Goal: Task Accomplishment & Management: Use online tool/utility

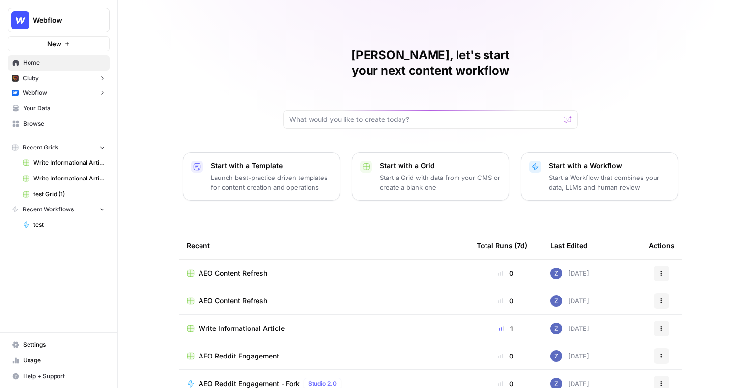
click at [64, 43] on icon "button" at bounding box center [67, 44] width 6 height 6
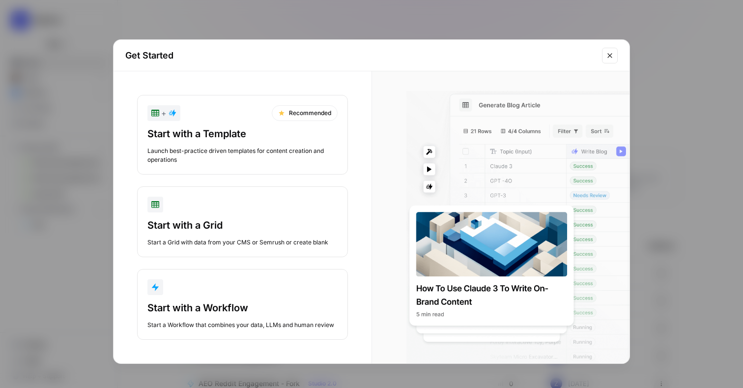
click at [63, 41] on div "Get Started + Recommended Start with a Template Launch best-practice driven tem…" at bounding box center [371, 194] width 743 height 388
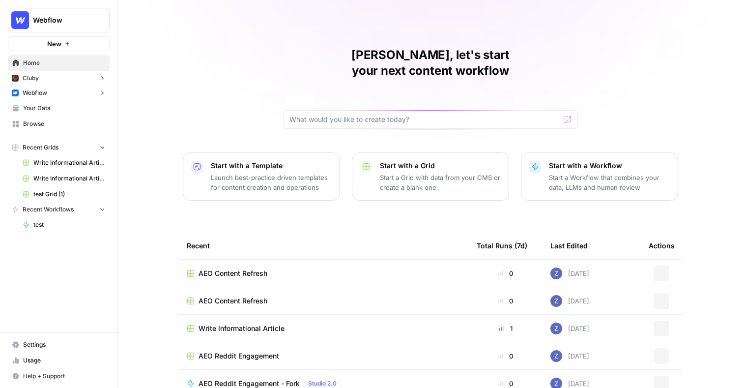
click at [62, 16] on span "Webflow" at bounding box center [62, 20] width 59 height 10
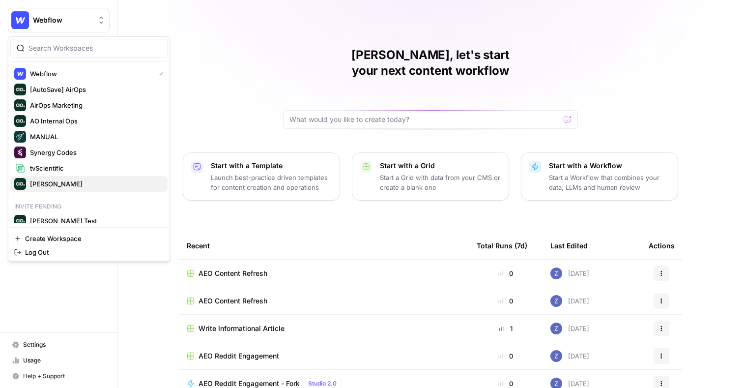
click at [49, 186] on span "[PERSON_NAME]" at bounding box center [95, 184] width 130 height 10
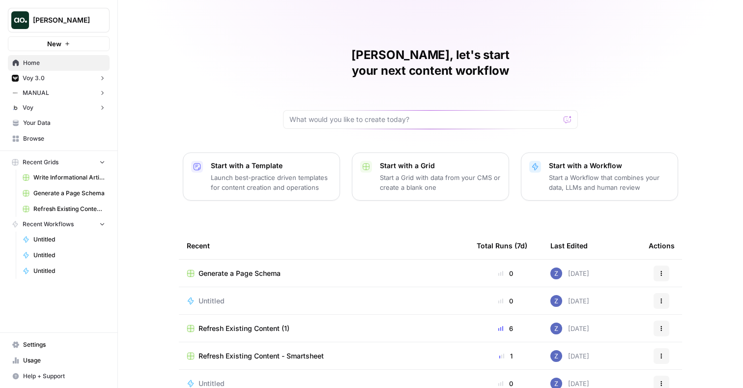
click at [76, 46] on button "New" at bounding box center [59, 43] width 102 height 15
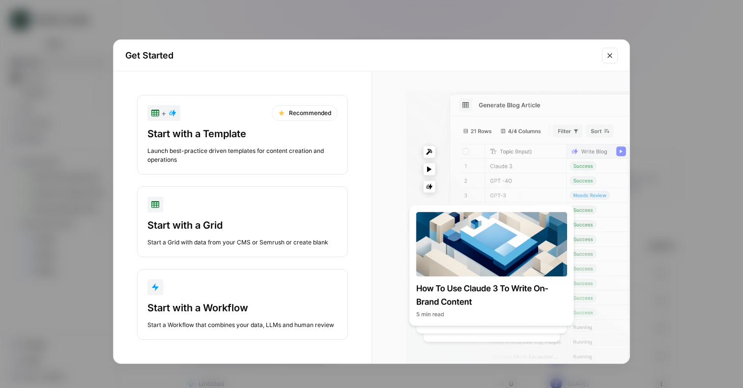
click at [609, 49] on button "Close modal" at bounding box center [610, 56] width 16 height 16
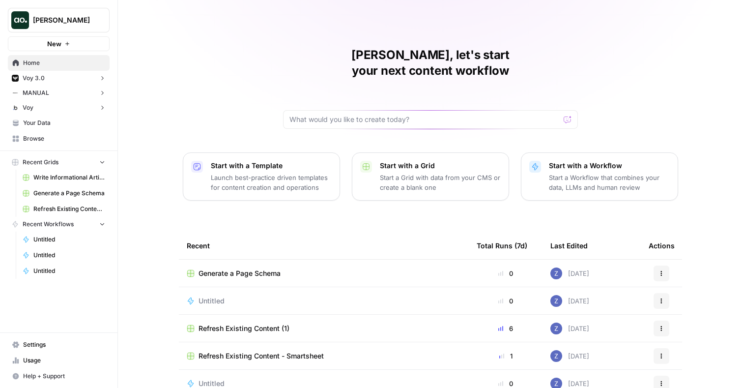
click at [49, 124] on span "Your Data" at bounding box center [64, 122] width 82 height 9
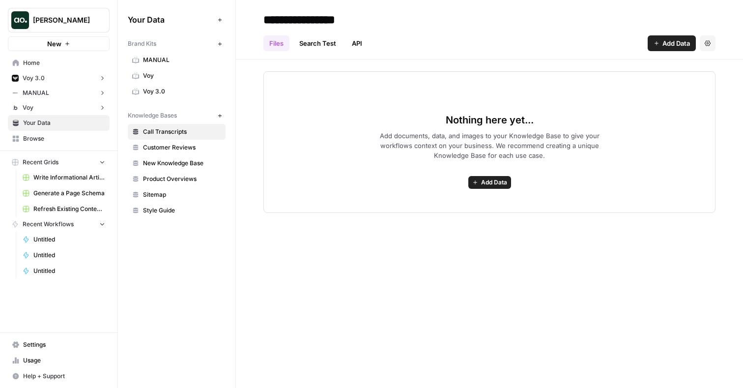
click at [218, 21] on icon "button" at bounding box center [219, 19] width 5 height 5
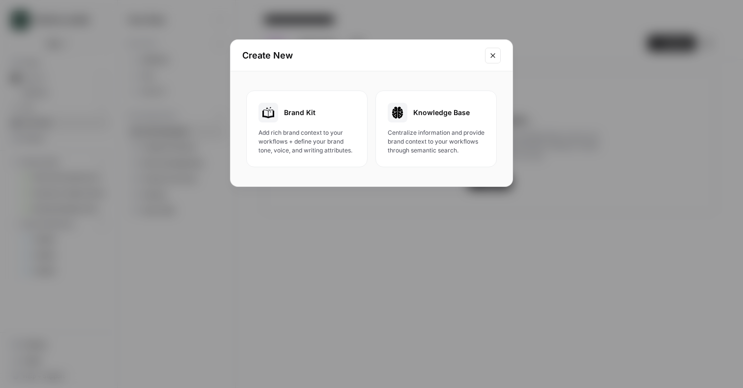
click at [327, 132] on span "Add rich brand context to your workflows + define your brand tone, voice, and w…" at bounding box center [306, 141] width 97 height 27
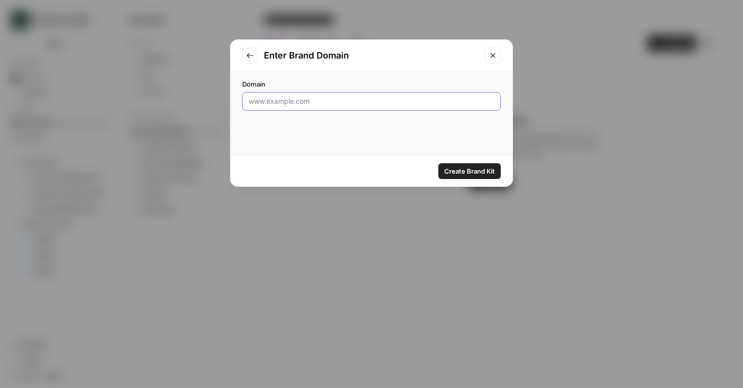
click at [397, 104] on input "Domain" at bounding box center [372, 101] width 246 height 10
type input "[DOMAIN_NAME]"
click at [335, 99] on input "[DOMAIN_NAME]" at bounding box center [372, 101] width 246 height 10
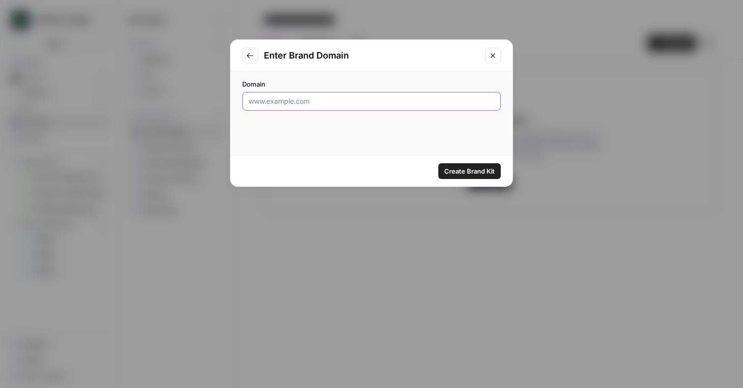
paste input "[DOMAIN_NAME]"
type input "[DOMAIN_NAME]"
click at [462, 166] on span "Create Brand Kit" at bounding box center [469, 171] width 51 height 10
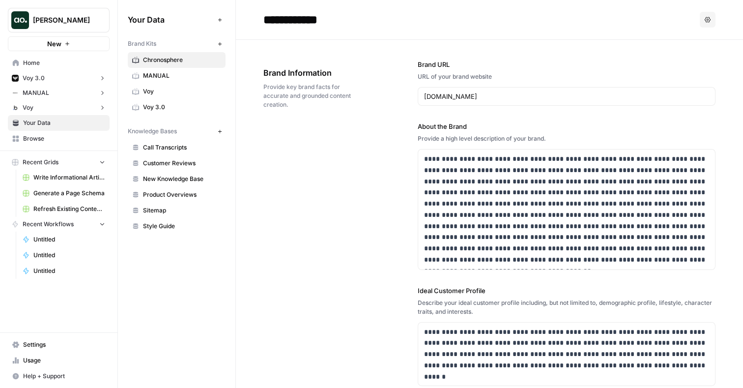
click at [50, 160] on span "Recent Grids" at bounding box center [41, 162] width 36 height 9
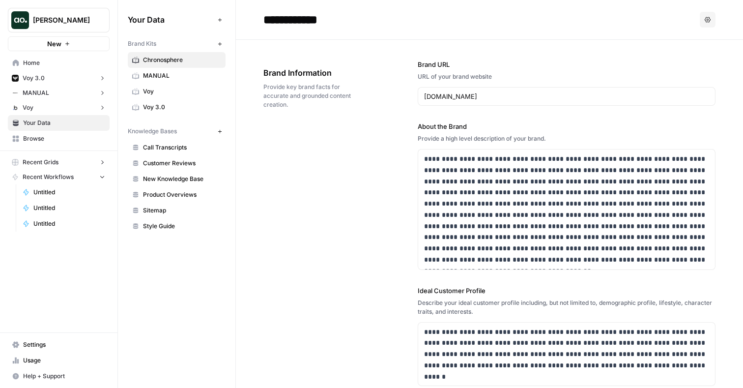
click at [51, 164] on span "Recent Grids" at bounding box center [41, 162] width 36 height 9
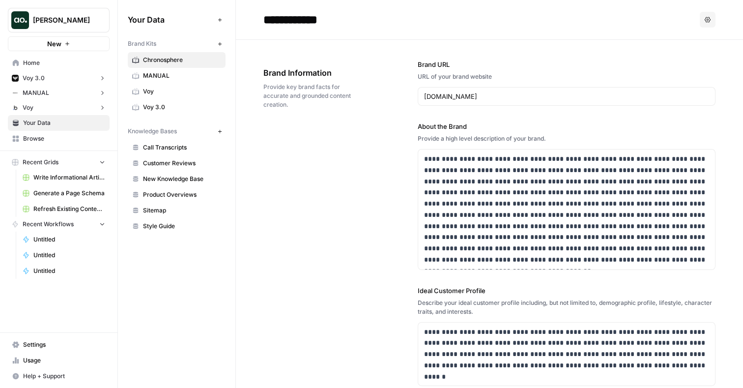
click at [66, 207] on span "Refresh Existing Content - Smartsheet" at bounding box center [69, 208] width 72 height 9
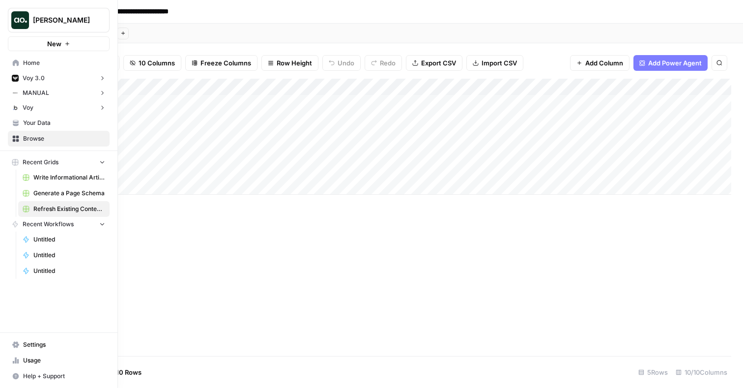
click at [45, 119] on span "Your Data" at bounding box center [64, 122] width 82 height 9
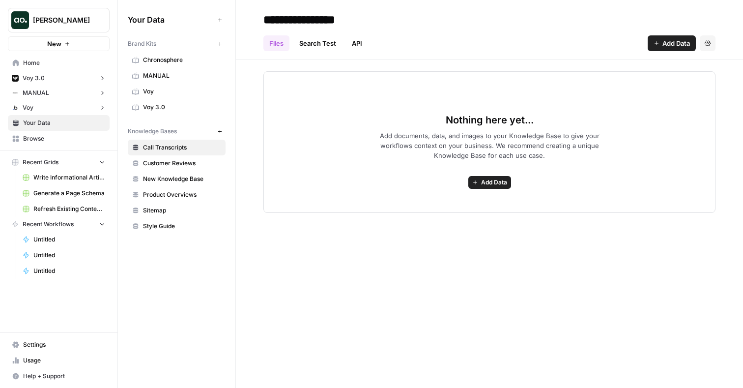
click at [66, 43] on icon "button" at bounding box center [67, 44] width 6 height 6
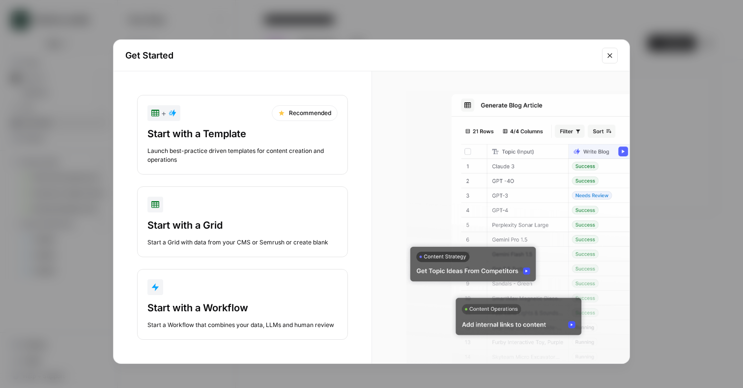
click at [263, 156] on div "Launch best-practice driven templates for content creation and operations" at bounding box center [242, 155] width 190 height 18
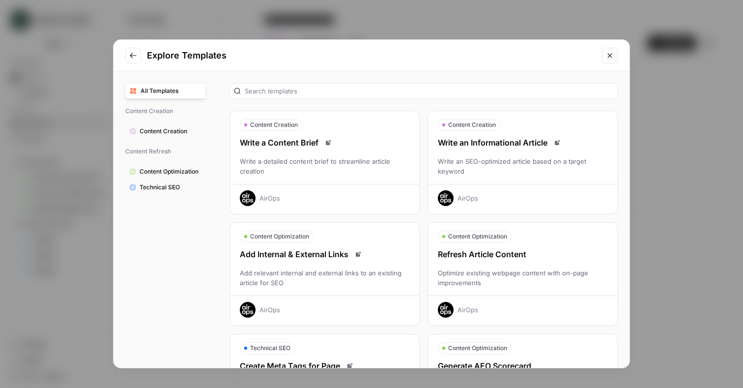
scroll to position [25, 0]
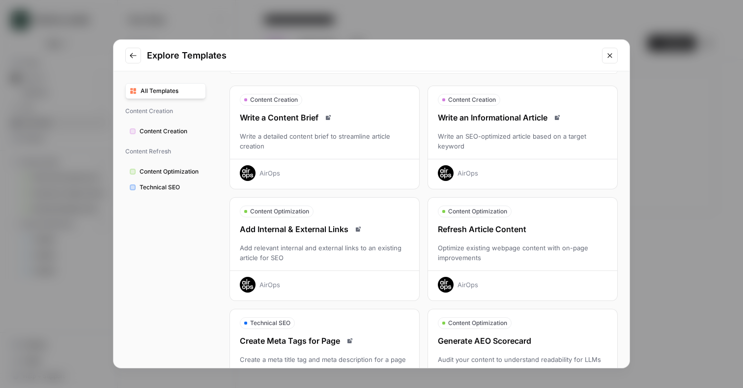
click at [488, 218] on button "Content Optimization Refresh Article Content Optimize existing webpage content …" at bounding box center [522, 249] width 190 height 104
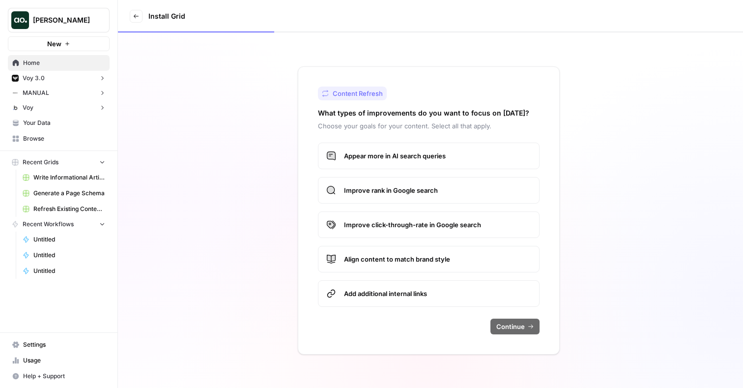
click at [392, 158] on span "Appear more in AI search queries" at bounding box center [437, 156] width 187 height 10
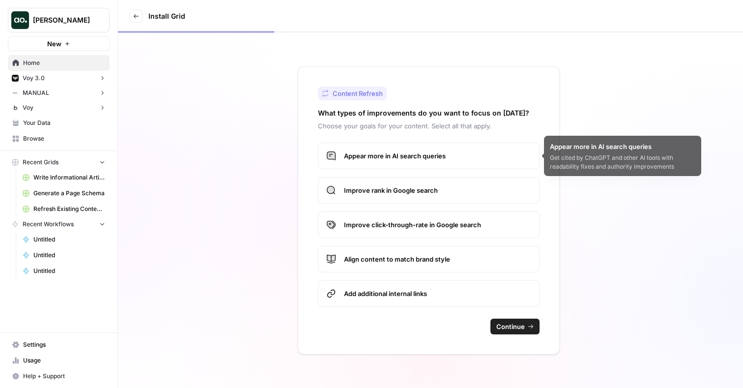
click at [390, 192] on span "Improve rank in Google search" at bounding box center [437, 190] width 187 height 10
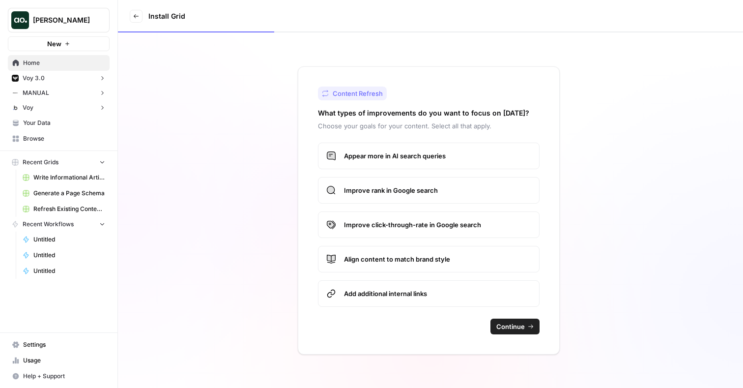
click at [387, 254] on span "Align content to match brand style" at bounding box center [437, 259] width 187 height 10
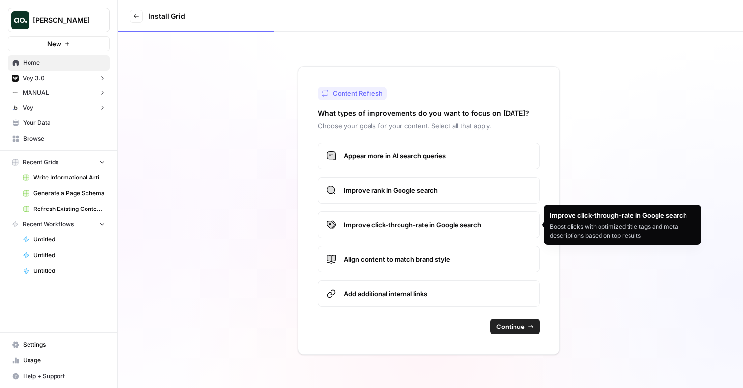
click at [397, 288] on span "Add additional internal links" at bounding box center [437, 293] width 187 height 10
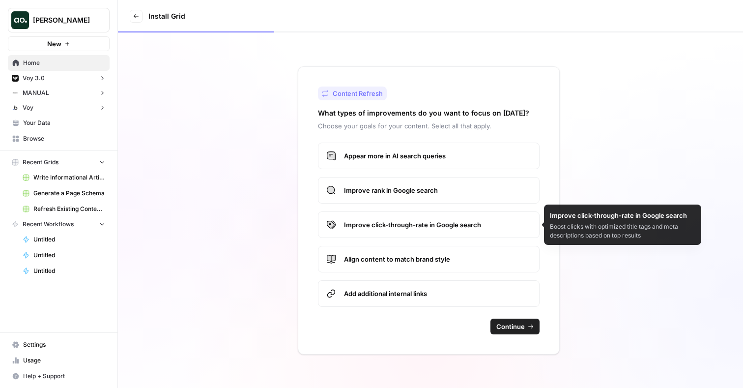
click at [510, 322] on span "Continue" at bounding box center [510, 326] width 28 height 10
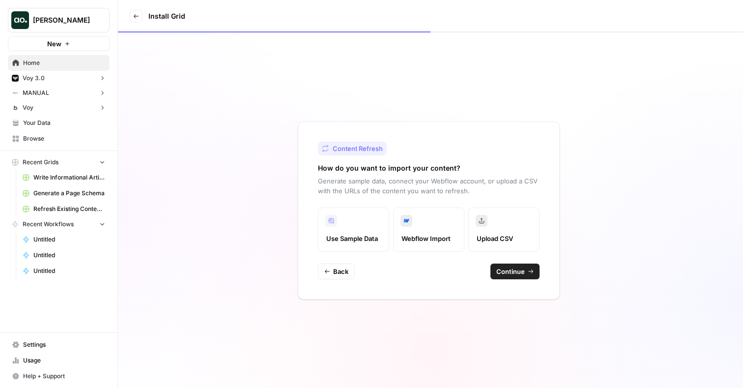
click at [363, 230] on label "Use Sample Data" at bounding box center [353, 229] width 71 height 44
click at [525, 273] on button "Continue" at bounding box center [514, 271] width 49 height 16
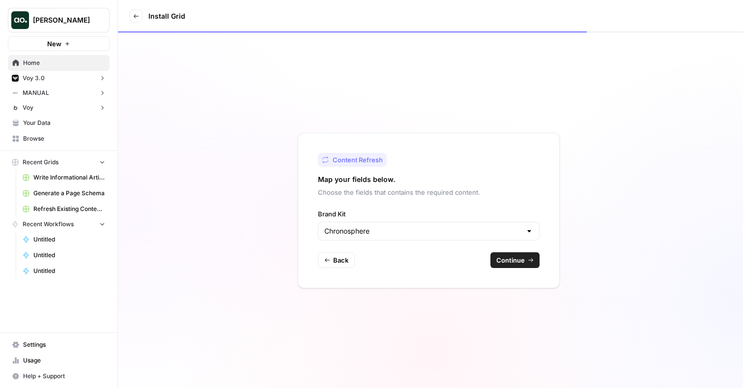
click at [395, 222] on div "Chronosphere" at bounding box center [429, 231] width 222 height 19
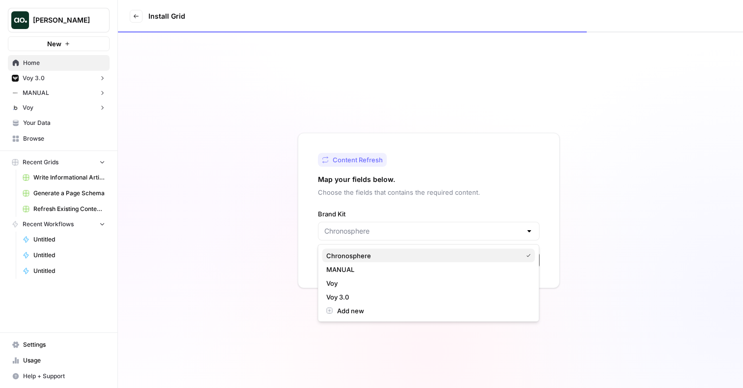
click at [381, 255] on span "Chronosphere" at bounding box center [422, 256] width 192 height 10
type input "Chronosphere"
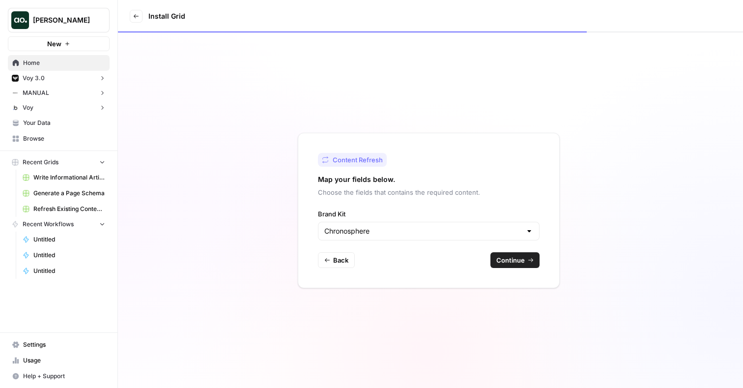
click at [514, 262] on span "Continue" at bounding box center [510, 260] width 28 height 10
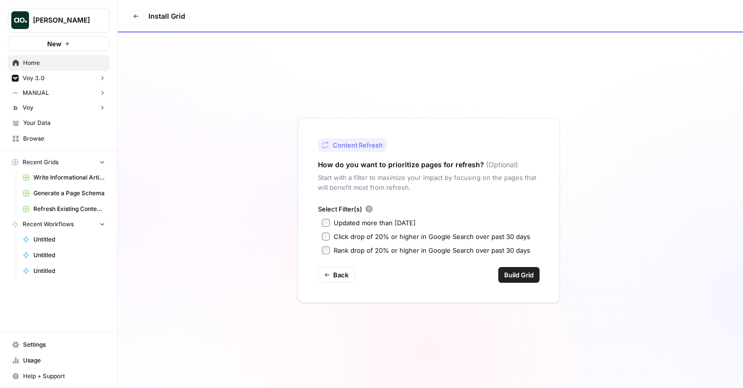
click at [413, 221] on div "Updated more than [DATE]" at bounding box center [375, 223] width 82 height 10
click at [517, 272] on span "Build Grid" at bounding box center [518, 275] width 29 height 10
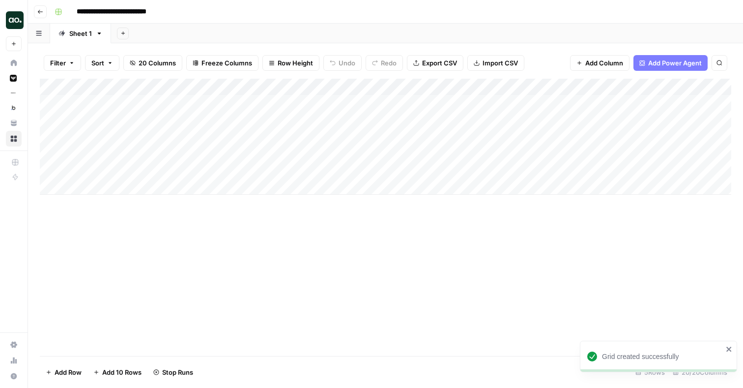
click at [124, 104] on div "Add Column" at bounding box center [385, 137] width 691 height 116
click at [130, 103] on div "Add Column" at bounding box center [385, 137] width 691 height 116
click at [130, 103] on input "**********" at bounding box center [156, 106] width 157 height 12
type input "**********"
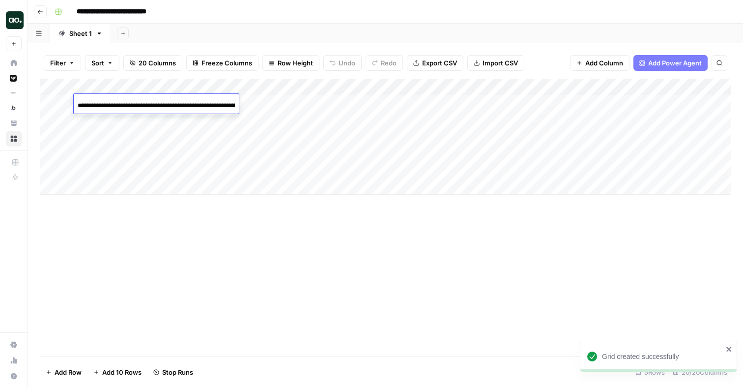
scroll to position [0, 130]
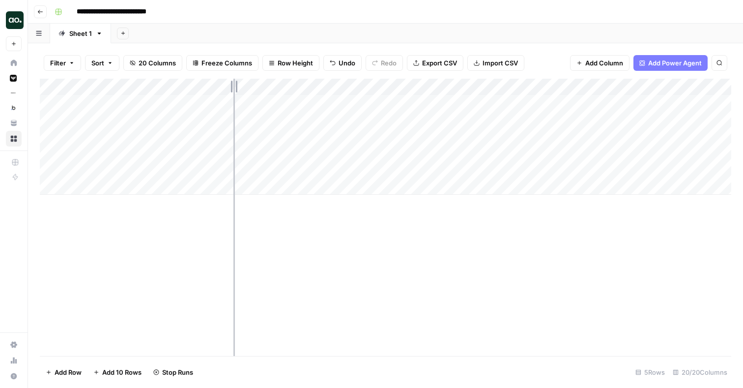
drag, startPoint x: 163, startPoint y: 84, endPoint x: 272, endPoint y: 84, distance: 108.6
click at [272, 84] on div "Add Column" at bounding box center [385, 137] width 691 height 116
click at [159, 123] on div "Add Column" at bounding box center [385, 137] width 691 height 116
click at [159, 123] on input "**********" at bounding box center [156, 122] width 157 height 12
type input "**********"
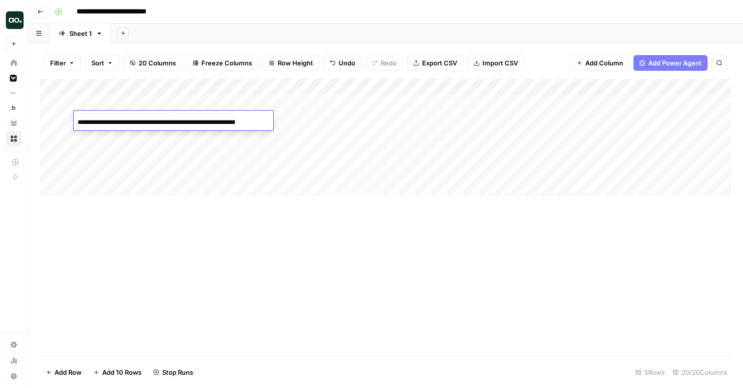
scroll to position [0, 125]
click at [157, 150] on div "Add Column" at bounding box center [385, 137] width 691 height 116
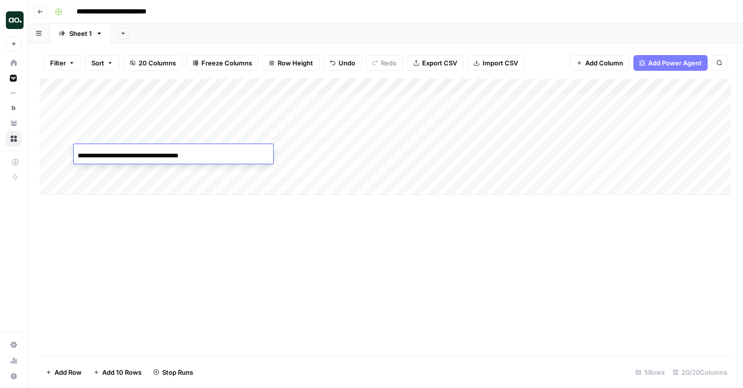
click at [157, 150] on input "**********" at bounding box center [156, 156] width 157 height 12
type input "**********"
click at [216, 170] on div "Add Column" at bounding box center [385, 137] width 691 height 116
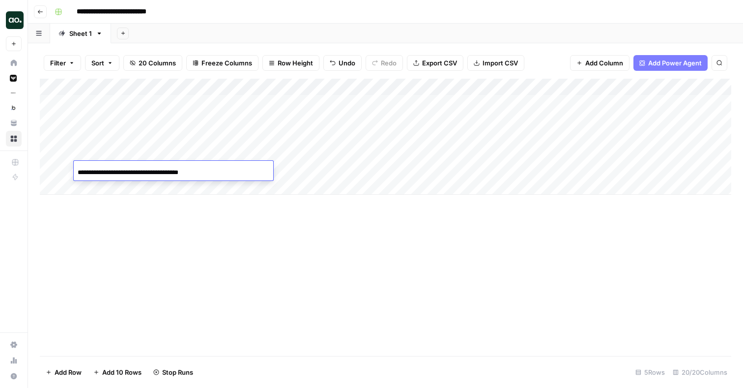
click at [216, 170] on input "**********" at bounding box center [156, 173] width 157 height 12
type input "**********"
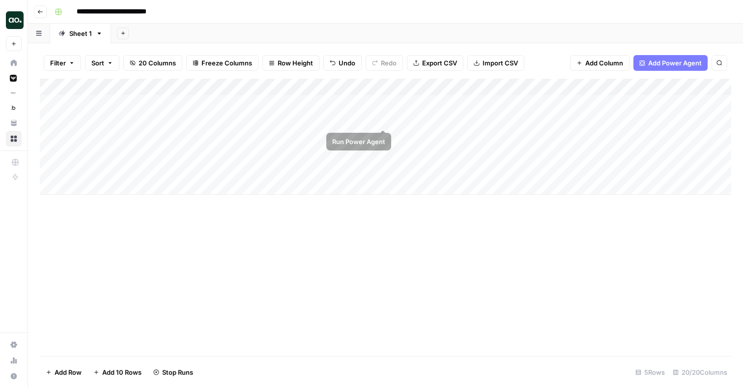
click at [384, 118] on div "Add Column" at bounding box center [385, 137] width 691 height 116
click at [551, 102] on div "Add Column" at bounding box center [385, 137] width 691 height 116
click at [550, 101] on div "Add Column" at bounding box center [385, 137] width 691 height 116
click at [550, 134] on div "Add Column" at bounding box center [385, 137] width 691 height 116
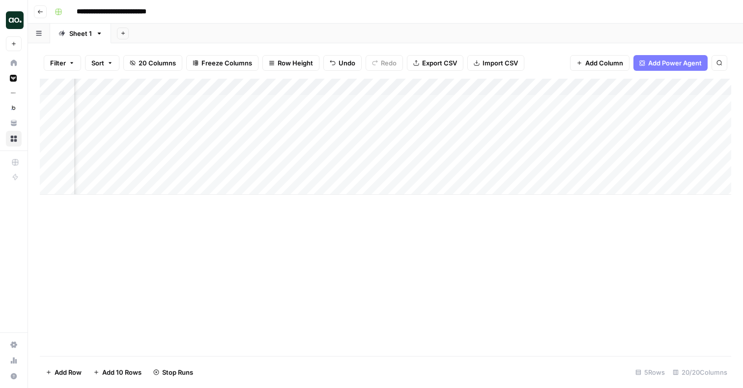
click at [549, 153] on div "Add Column" at bounding box center [385, 137] width 691 height 116
click at [602, 101] on div "Add Column" at bounding box center [385, 137] width 691 height 116
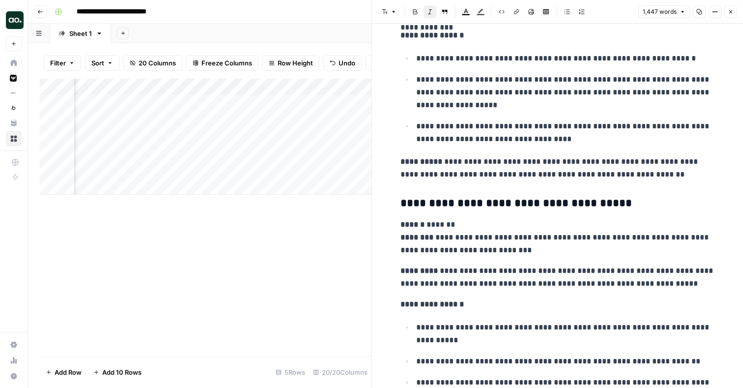
scroll to position [2459, 0]
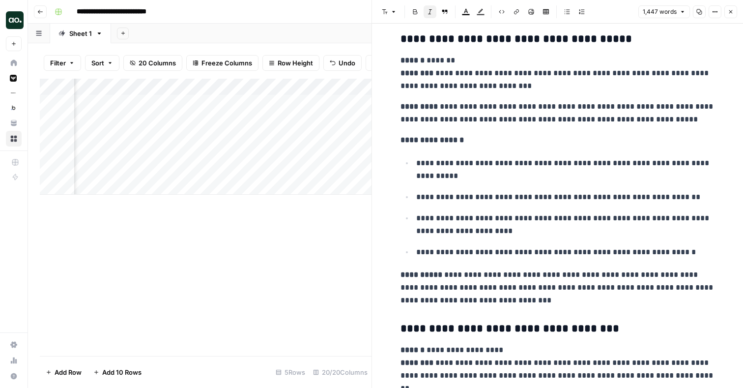
click at [733, 11] on icon "button" at bounding box center [731, 12] width 6 height 6
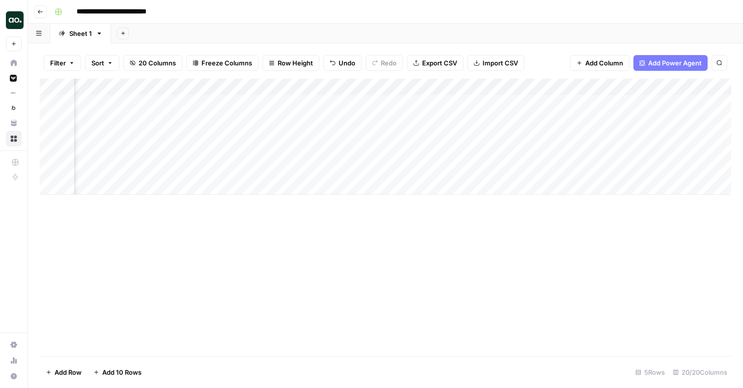
scroll to position [0, 1315]
click at [593, 103] on div "Add Column" at bounding box center [385, 137] width 691 height 116
click at [476, 135] on div "Add Column" at bounding box center [385, 137] width 691 height 116
click at [474, 153] on div "Add Column" at bounding box center [385, 137] width 691 height 116
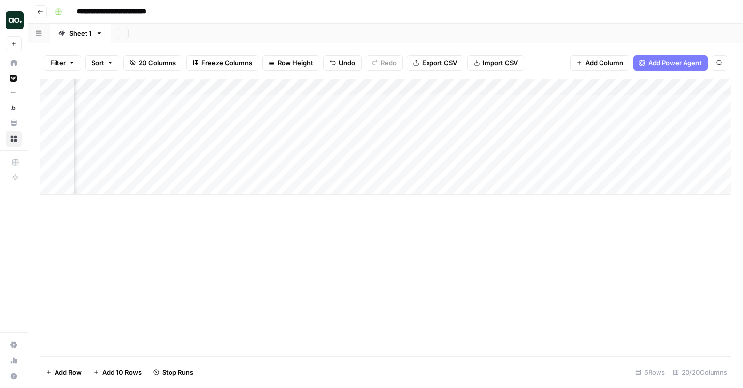
click at [289, 88] on div "Add Column" at bounding box center [385, 137] width 691 height 116
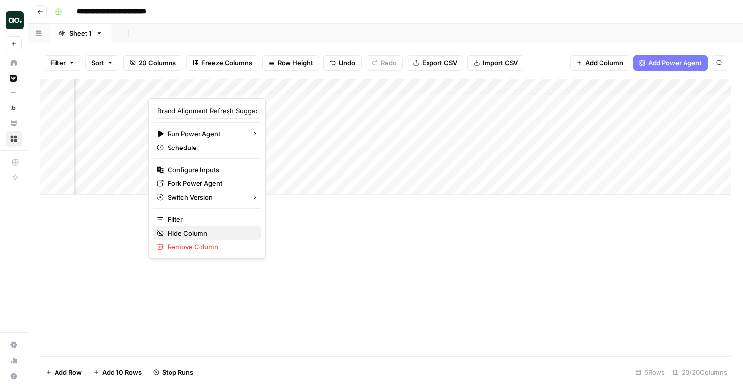
click at [210, 236] on span "Hide Column" at bounding box center [211, 233] width 86 height 10
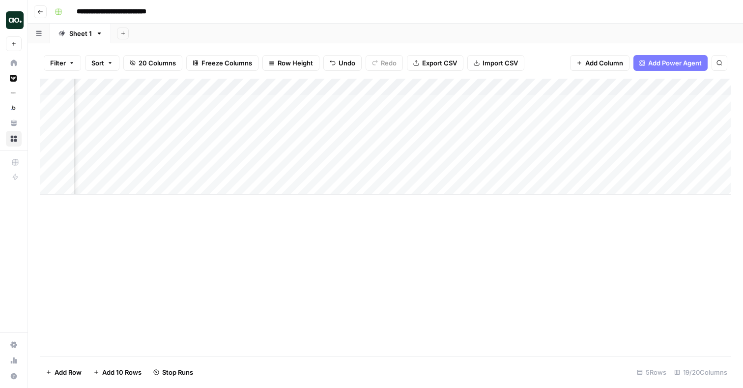
scroll to position [0, 1188]
click at [279, 85] on div "Add Column" at bounding box center [385, 137] width 691 height 116
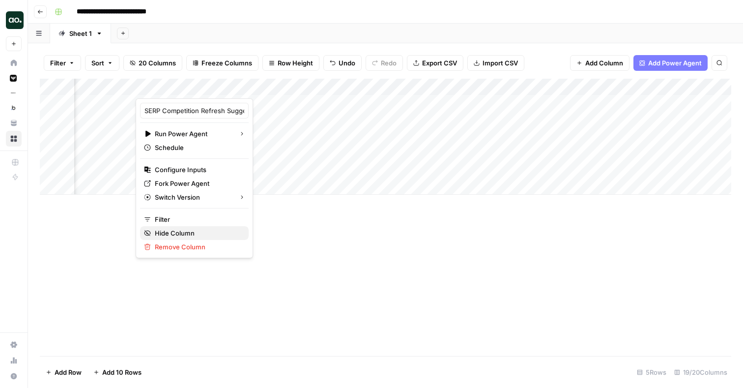
click at [189, 229] on span "Hide Column" at bounding box center [198, 233] width 86 height 10
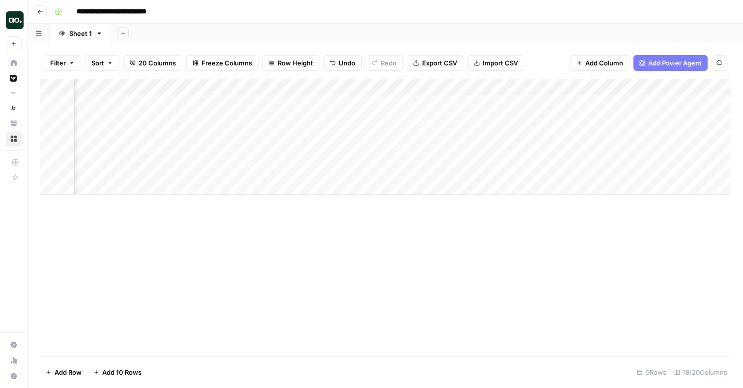
click at [218, 87] on div "Add Column" at bounding box center [385, 137] width 691 height 116
click at [197, 169] on span "Hide Column" at bounding box center [198, 170] width 86 height 10
click at [217, 88] on div "Add Column" at bounding box center [385, 137] width 691 height 116
click at [190, 166] on span "Hide Column" at bounding box center [198, 170] width 86 height 10
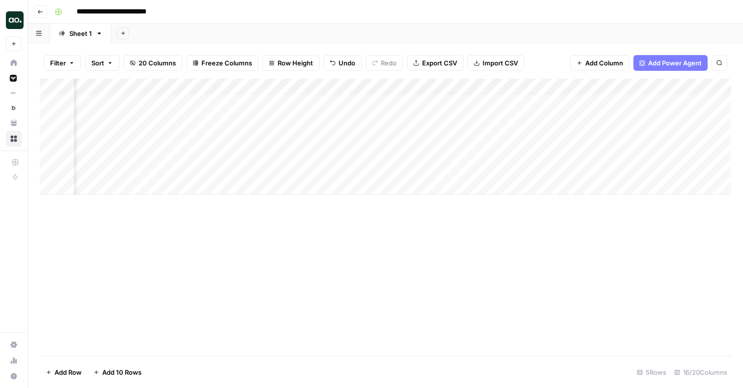
click at [319, 88] on div "Add Column" at bounding box center [385, 137] width 691 height 116
click at [271, 168] on span "Hide Column" at bounding box center [299, 170] width 86 height 10
click at [229, 87] on div "Add Column" at bounding box center [385, 137] width 691 height 116
click at [192, 165] on span "Hide Column" at bounding box center [211, 170] width 86 height 10
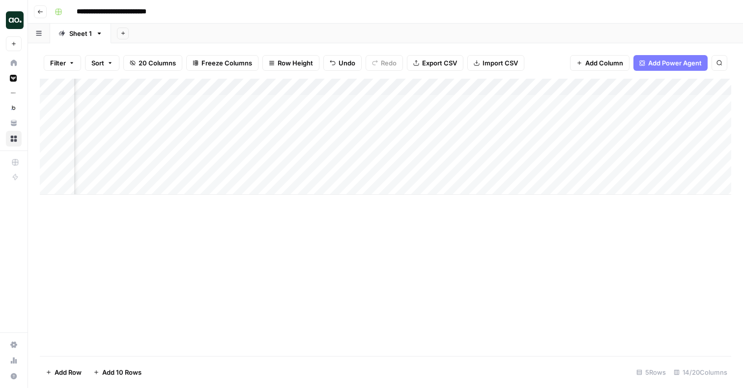
click at [263, 87] on div "Add Column" at bounding box center [385, 137] width 691 height 116
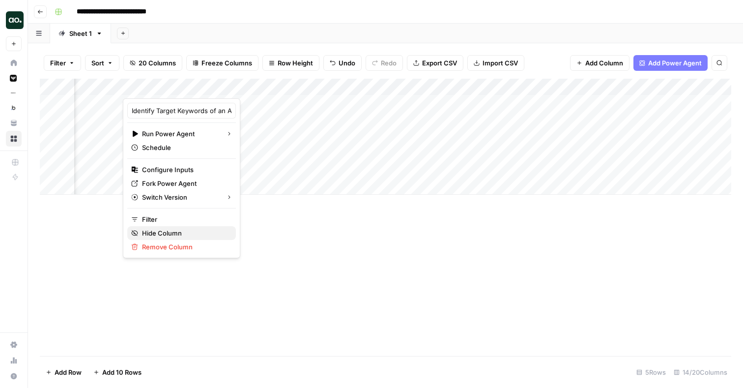
click at [180, 228] on span "Hide Column" at bounding box center [185, 233] width 86 height 10
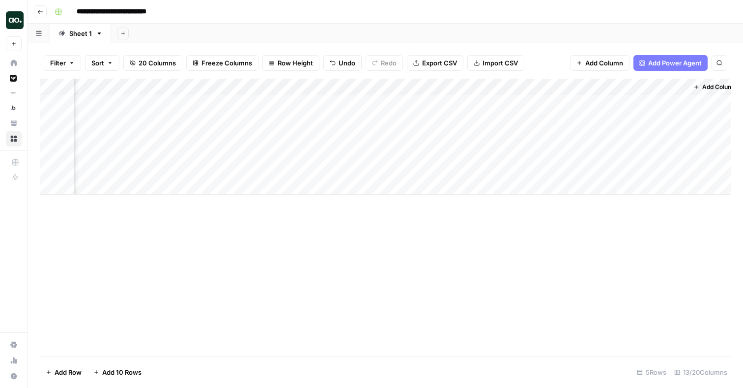
click at [492, 88] on div "Add Column" at bounding box center [385, 137] width 691 height 116
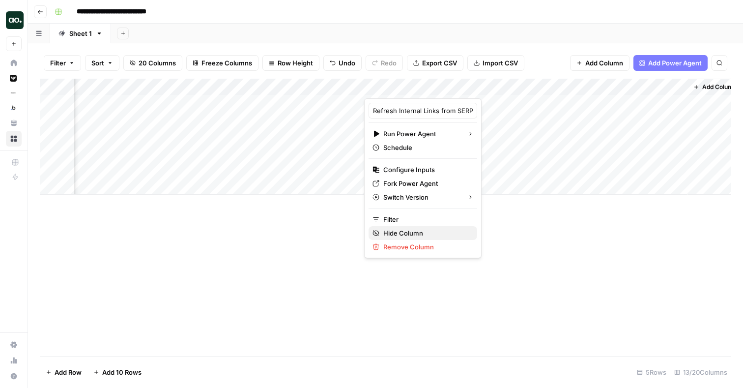
click at [421, 229] on span "Hide Column" at bounding box center [426, 233] width 86 height 10
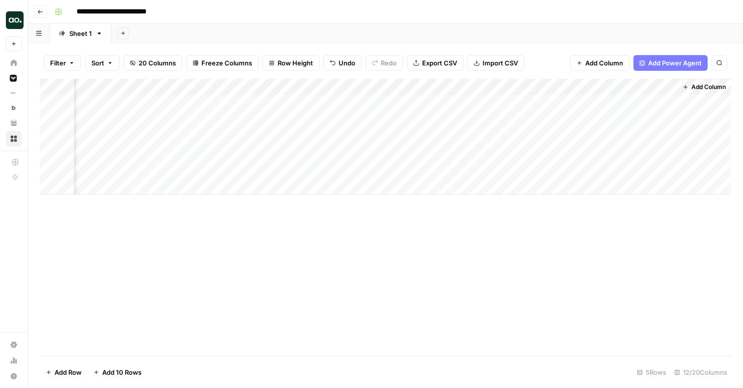
scroll to position [0, 728]
click at [580, 86] on div "Add Column" at bounding box center [385, 137] width 691 height 116
click at [539, 172] on span "Hide Column" at bounding box center [561, 170] width 86 height 10
click at [667, 88] on div "Add Column" at bounding box center [385, 137] width 691 height 116
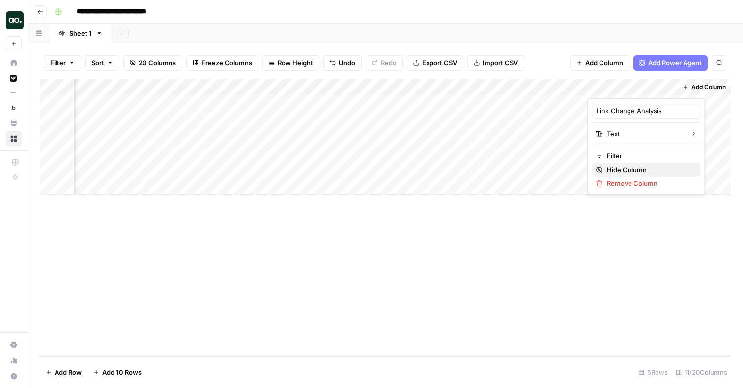
click at [617, 170] on span "Hide Column" at bounding box center [650, 170] width 86 height 10
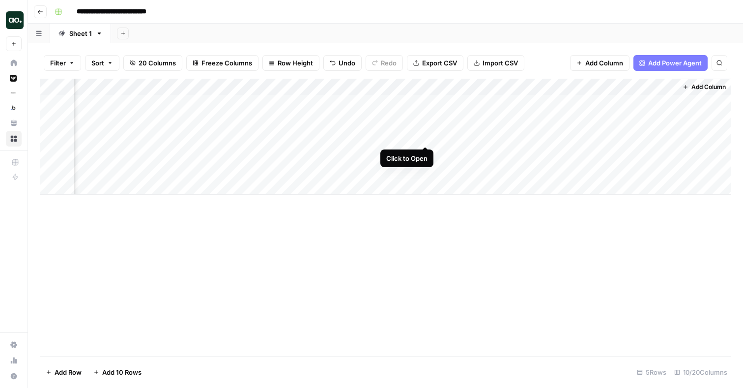
click at [425, 137] on div "Add Column" at bounding box center [385, 137] width 691 height 116
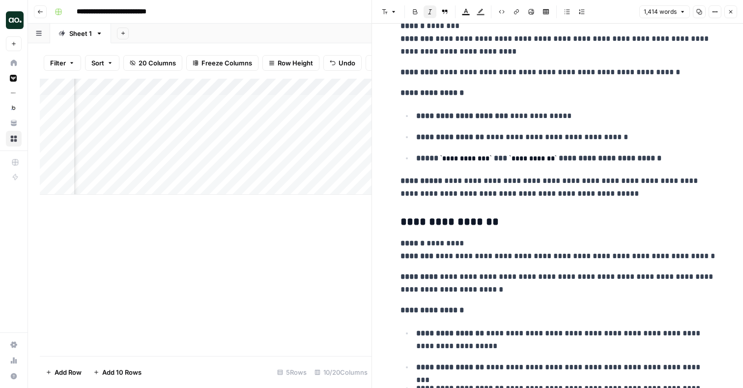
scroll to position [4114, 0]
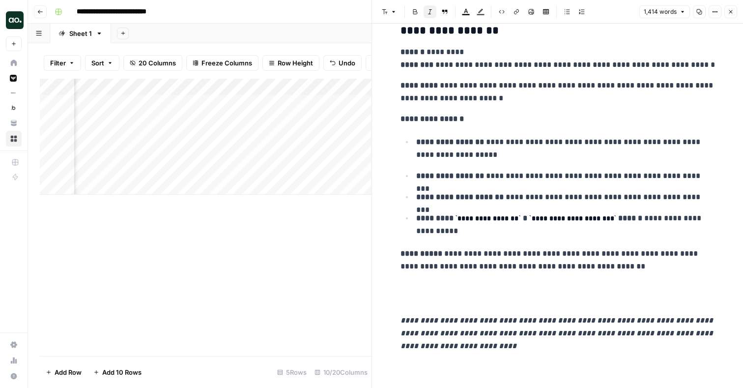
click at [732, 11] on icon "button" at bounding box center [731, 12] width 6 height 6
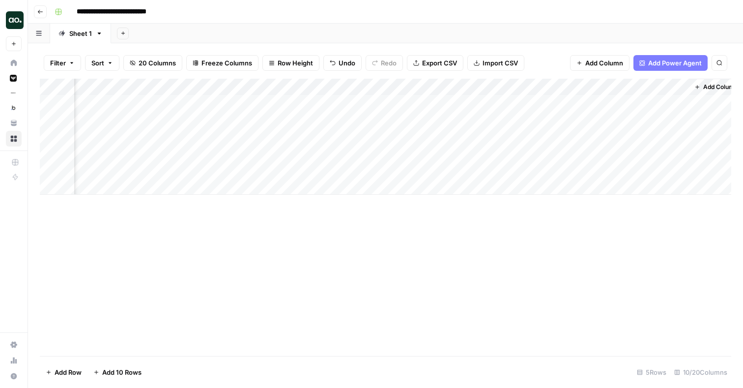
scroll to position [0, 539]
click at [436, 154] on div "Add Column" at bounding box center [385, 137] width 691 height 116
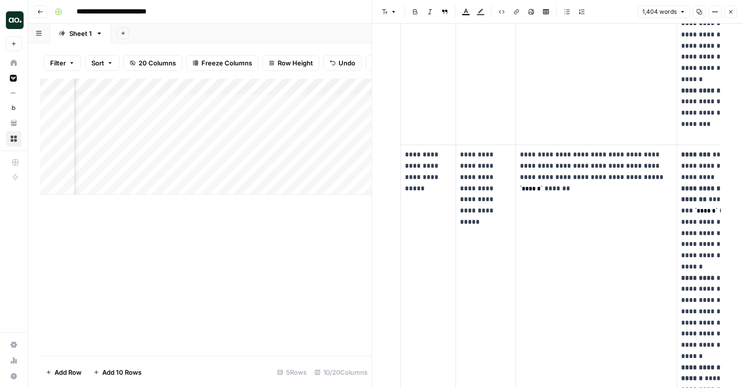
scroll to position [2281, 0]
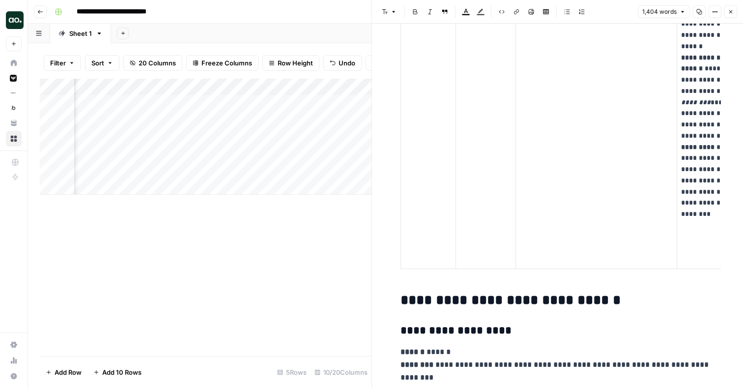
click at [733, 12] on icon "button" at bounding box center [731, 12] width 6 height 6
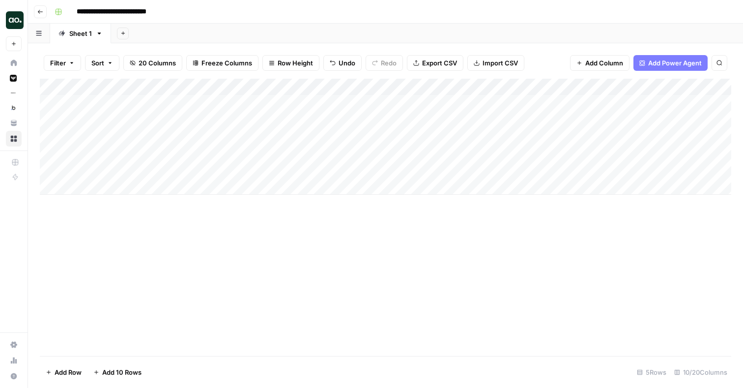
click at [51, 120] on div "Add Column" at bounding box center [385, 137] width 691 height 116
drag, startPoint x: 52, startPoint y: 119, endPoint x: 50, endPoint y: 174, distance: 54.6
click at [50, 174] on div "Add Column" at bounding box center [385, 137] width 691 height 116
click at [668, 118] on div "Add Column" at bounding box center [385, 137] width 691 height 116
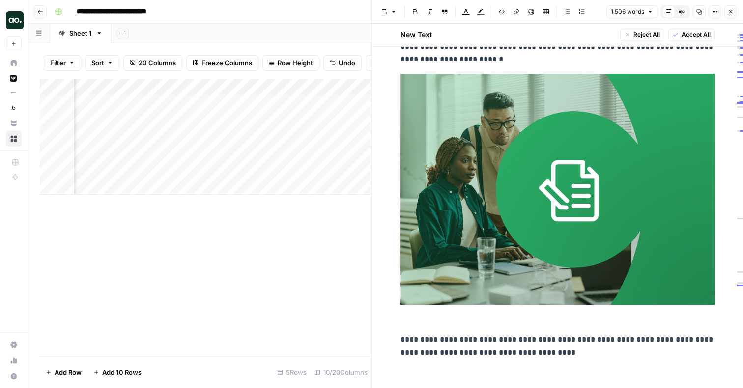
scroll to position [3116, 0]
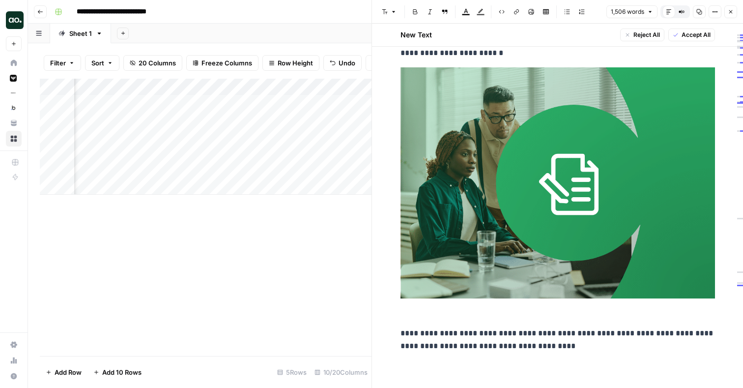
click at [730, 12] on icon "button" at bounding box center [730, 11] width 3 height 3
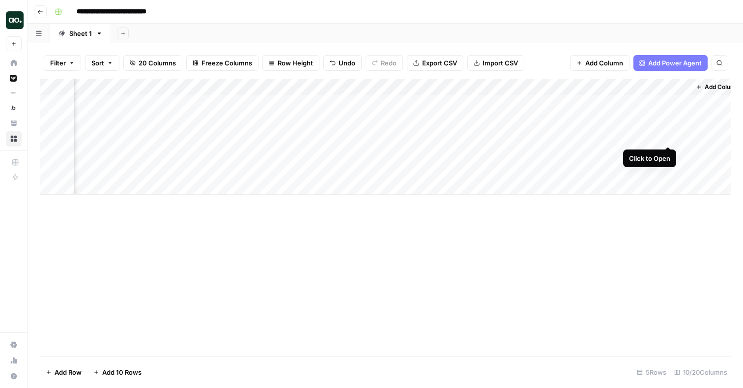
click at [667, 135] on div "Add Column" at bounding box center [385, 137] width 691 height 116
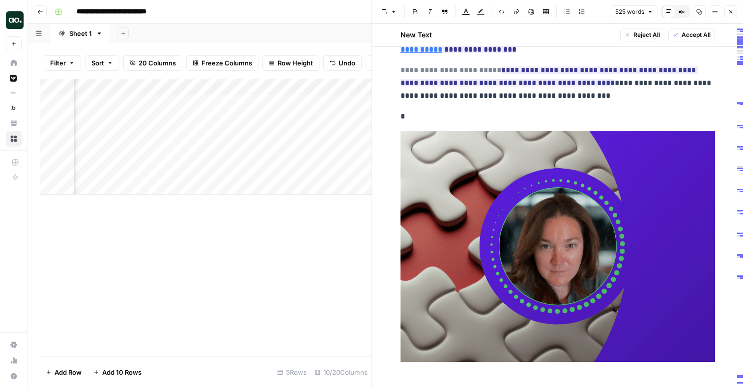
scroll to position [1298, 0]
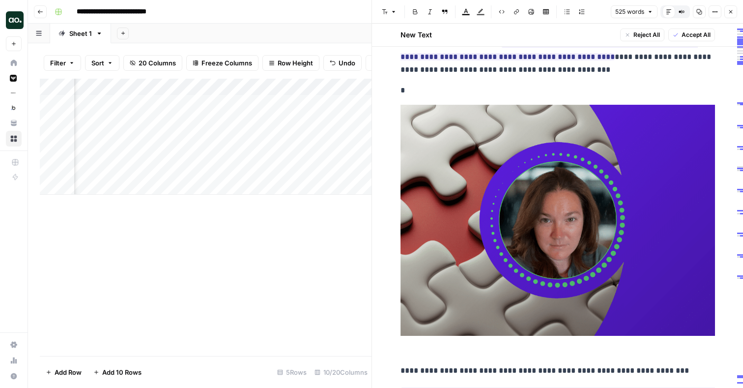
click at [734, 14] on button "Close" at bounding box center [730, 11] width 13 height 13
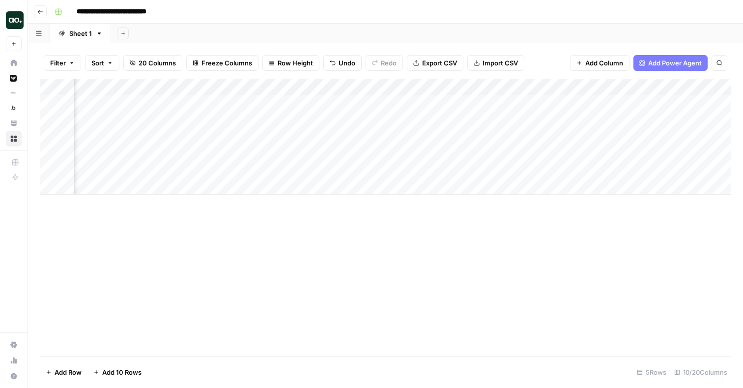
scroll to position [0, 392]
click at [585, 102] on div "Add Column" at bounding box center [385, 137] width 691 height 116
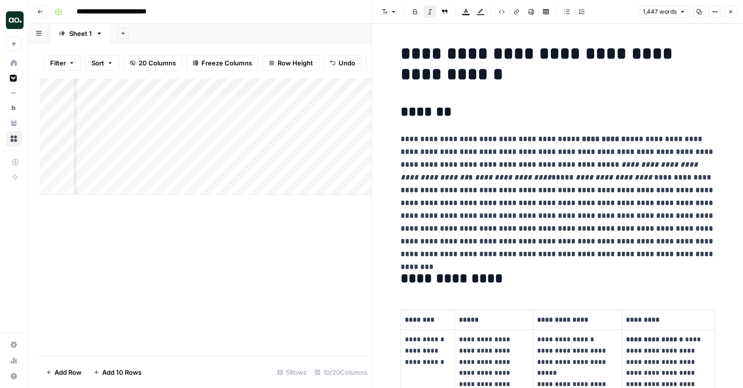
click at [737, 10] on header "Font style Bold Italic Block quote Text color Highlight color Code block Link I…" at bounding box center [557, 12] width 371 height 24
click at [732, 10] on icon "button" at bounding box center [731, 12] width 6 height 6
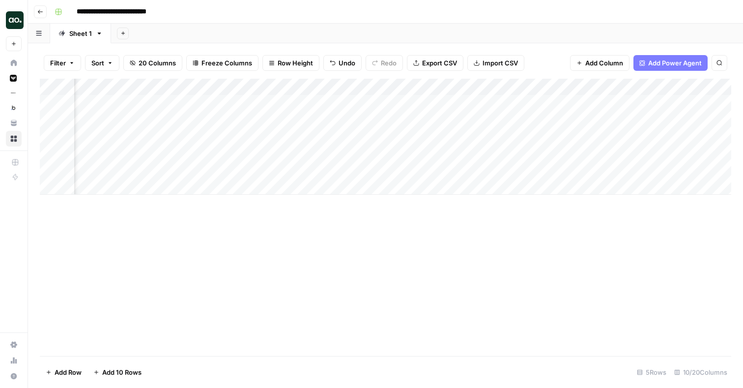
scroll to position [0, 551]
click at [654, 102] on div "Add Column" at bounding box center [385, 137] width 691 height 116
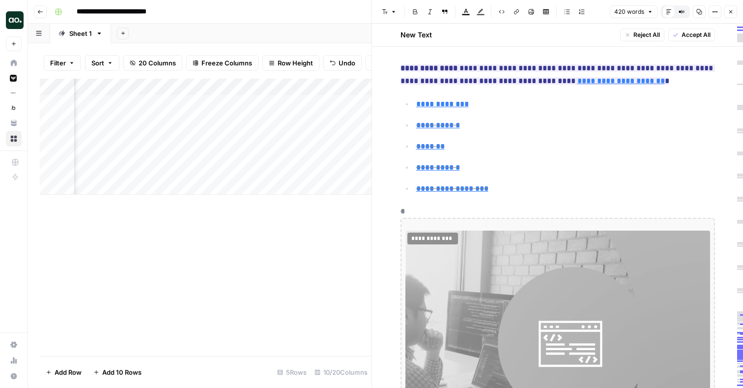
scroll to position [44, 0]
click at [730, 11] on icon "button" at bounding box center [730, 11] width 3 height 3
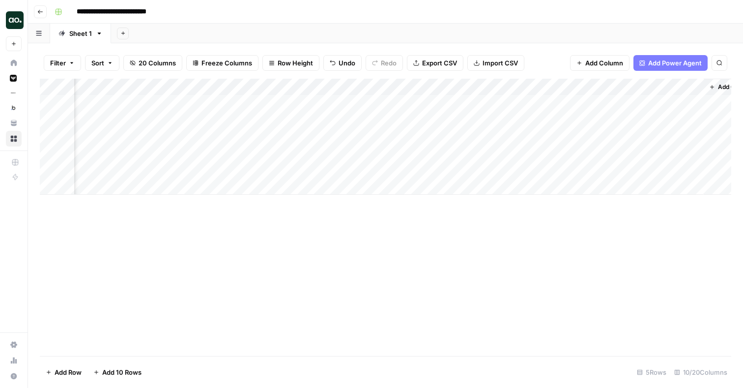
scroll to position [0, 519]
click at [597, 101] on div "Add Column" at bounding box center [385, 137] width 691 height 116
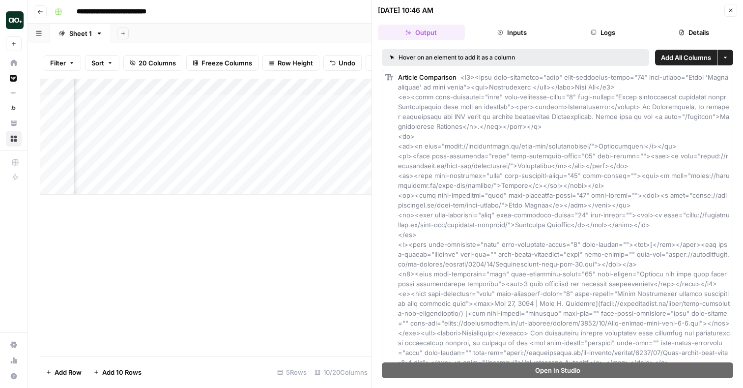
click at [734, 3] on header "[DATE] 10:46 AM Close Output Inputs Logs Details" at bounding box center [557, 22] width 371 height 44
click at [730, 13] on button "Close" at bounding box center [730, 10] width 13 height 13
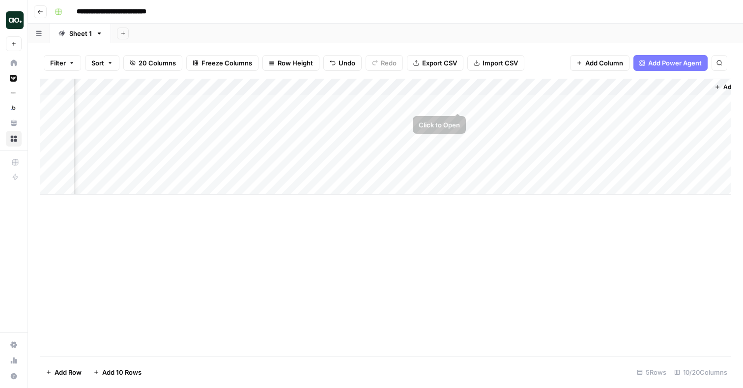
click at [458, 102] on div "Add Column" at bounding box center [385, 137] width 691 height 116
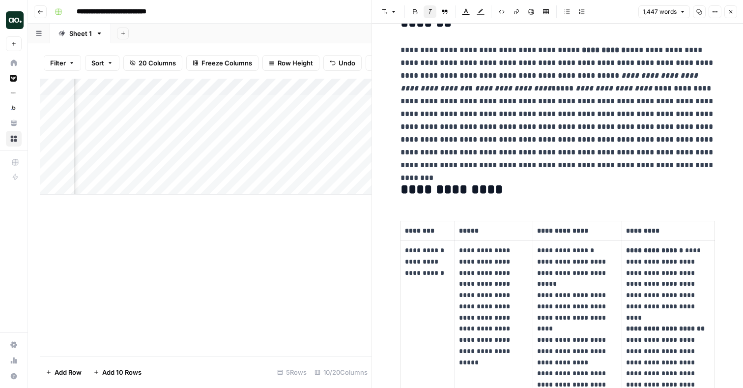
scroll to position [93, 0]
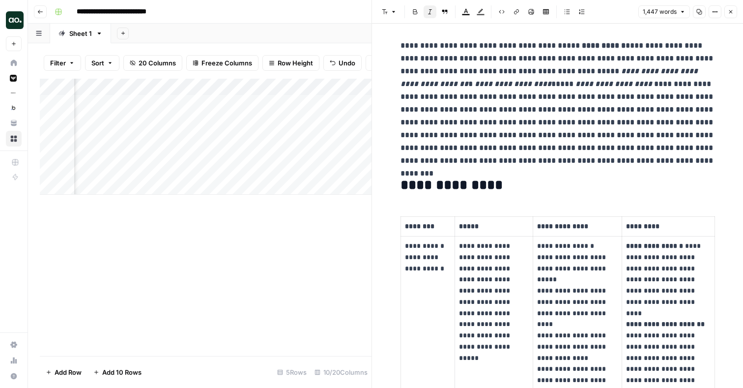
click at [731, 9] on icon "button" at bounding box center [731, 12] width 6 height 6
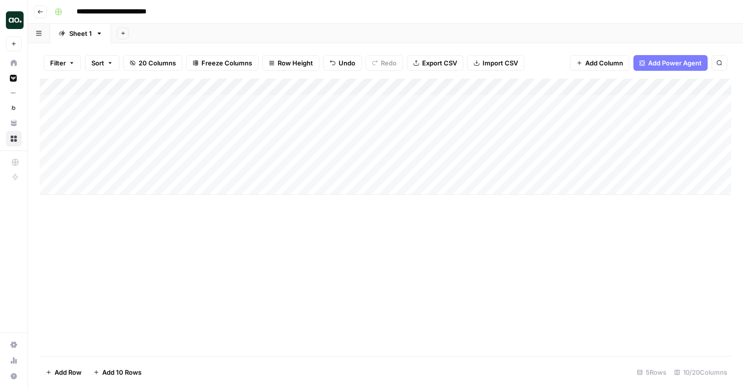
click at [211, 104] on div "Add Column" at bounding box center [385, 137] width 691 height 116
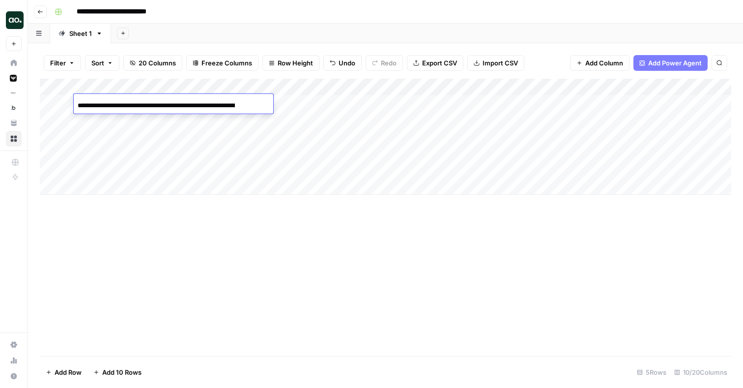
scroll to position [0, 130]
click at [383, 103] on div "Add Column" at bounding box center [385, 137] width 691 height 116
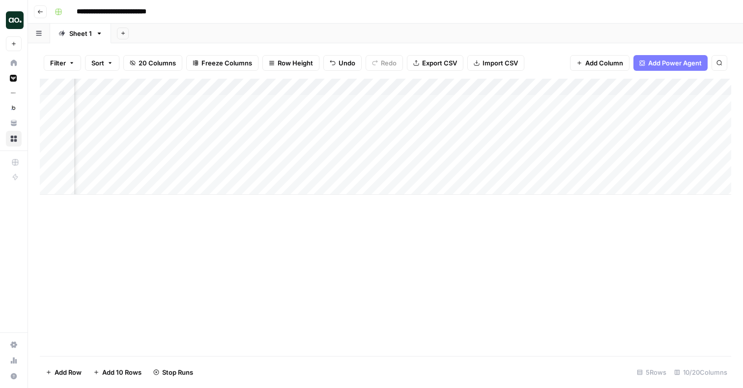
scroll to position [0, 330]
